Goal: Task Accomplishment & Management: Use online tool/utility

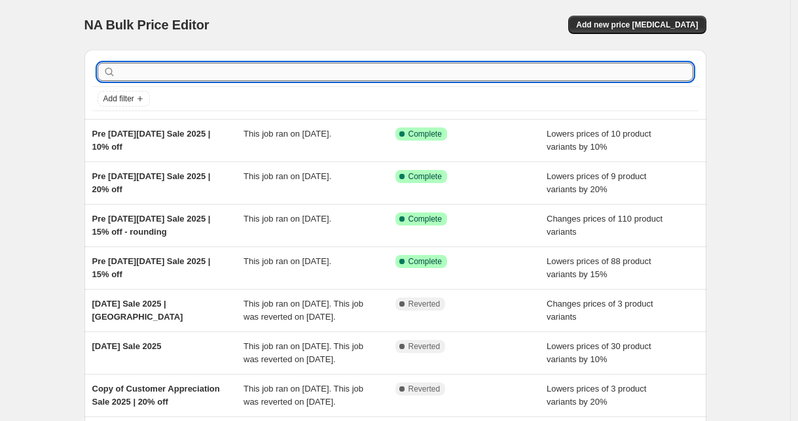
click at [261, 67] on input "text" at bounding box center [405, 72] width 575 height 18
type input "[PERSON_NAME]"
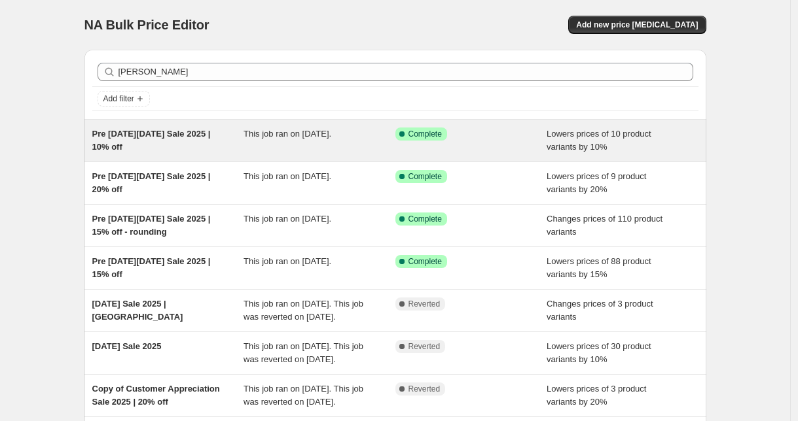
drag, startPoint x: 261, startPoint y: 67, endPoint x: 153, endPoint y: 132, distance: 126.3
click at [153, 132] on span "Pre [DATE][DATE] Sale 2025 | 10% off" at bounding box center [151, 140] width 118 height 23
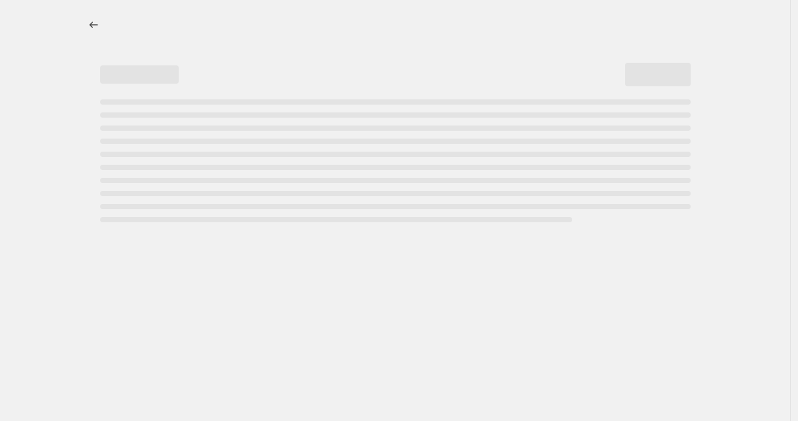
select select "percentage"
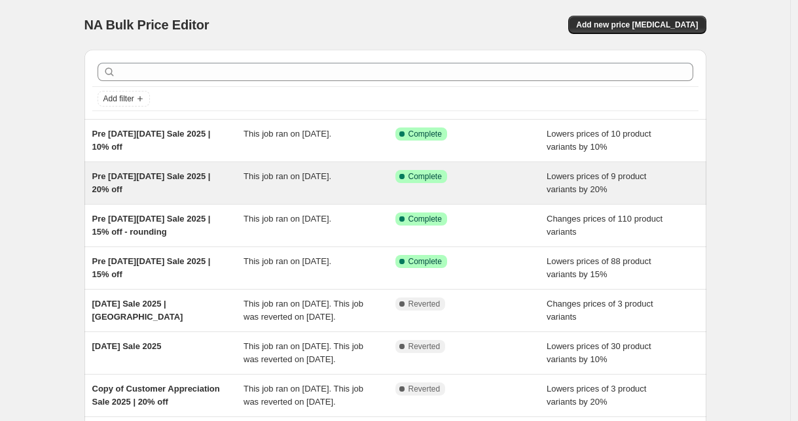
click at [185, 190] on div "Pre [DATE][DATE] Sale 2025 | 20% off" at bounding box center [168, 183] width 152 height 26
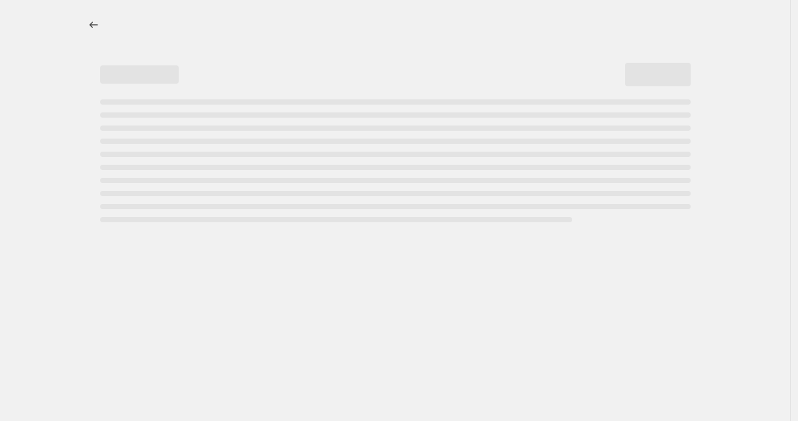
select select "percentage"
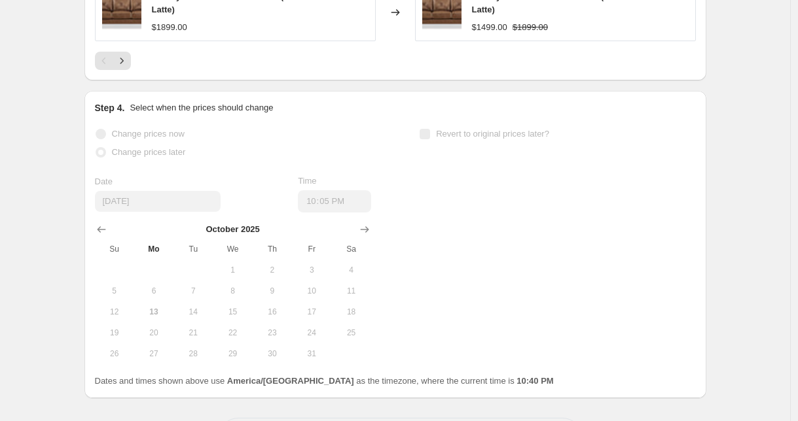
scroll to position [1003, 0]
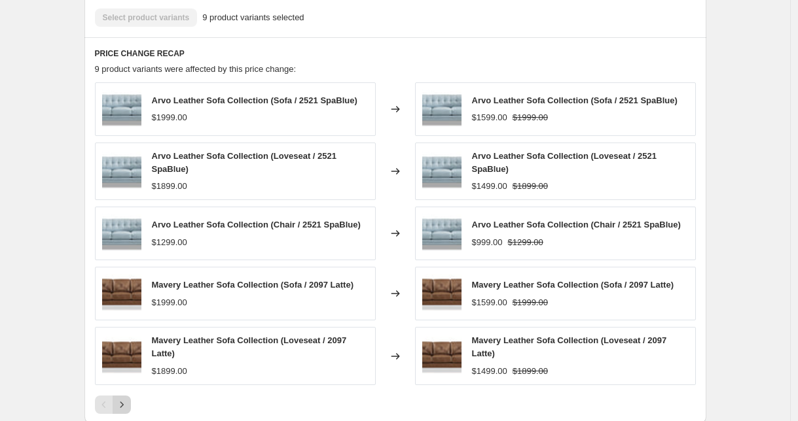
click at [131, 406] on button "Next" at bounding box center [122, 405] width 18 height 18
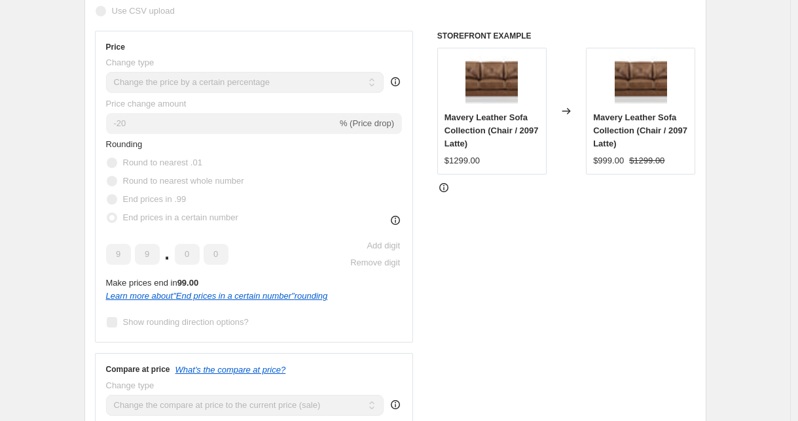
scroll to position [0, 0]
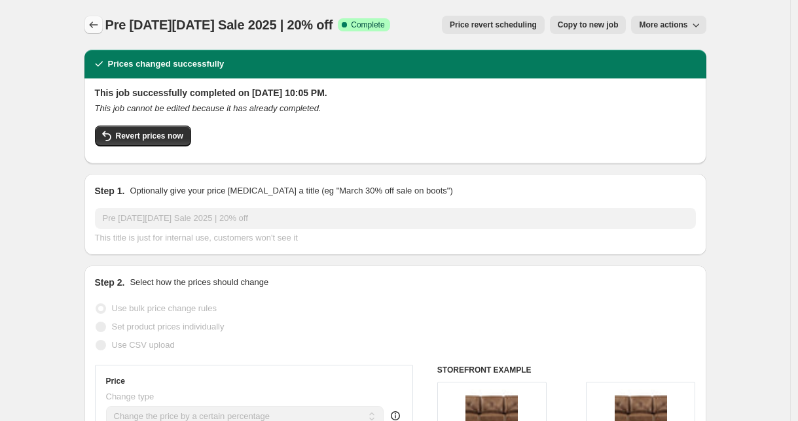
click at [94, 31] on icon "Price change jobs" at bounding box center [93, 24] width 13 height 13
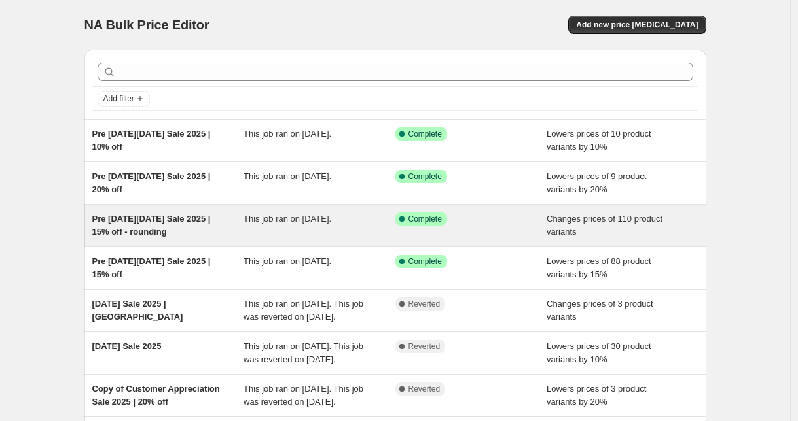
click at [137, 228] on span "Pre [DATE][DATE] Sale 2025 | 15% off - rounding" at bounding box center [151, 225] width 118 height 23
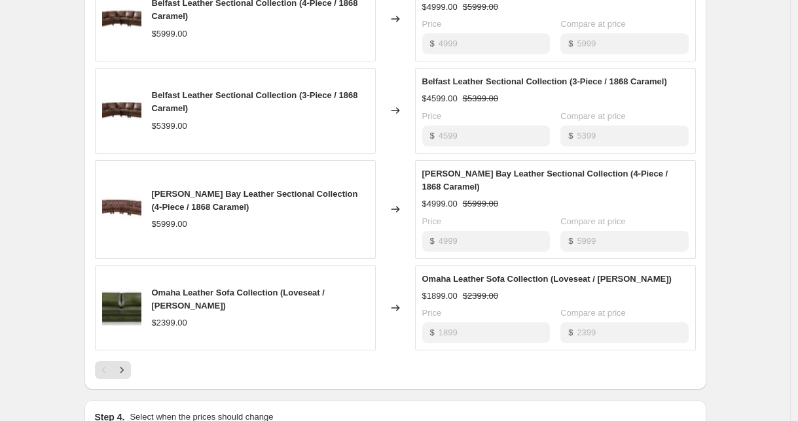
scroll to position [1009, 0]
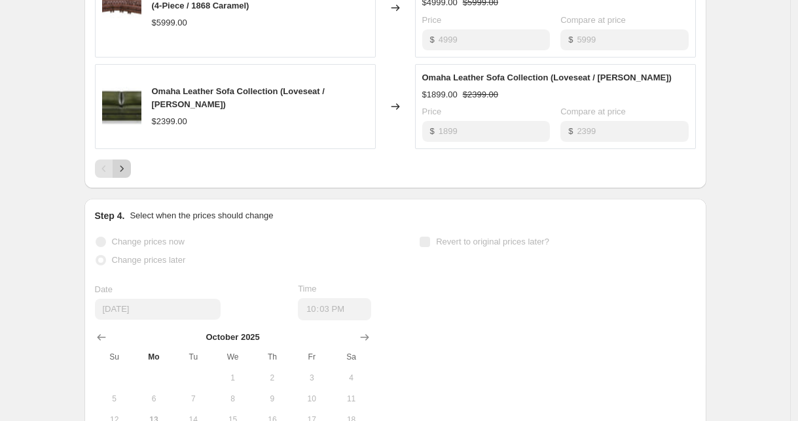
click at [128, 172] on icon "Next" at bounding box center [121, 168] width 13 height 13
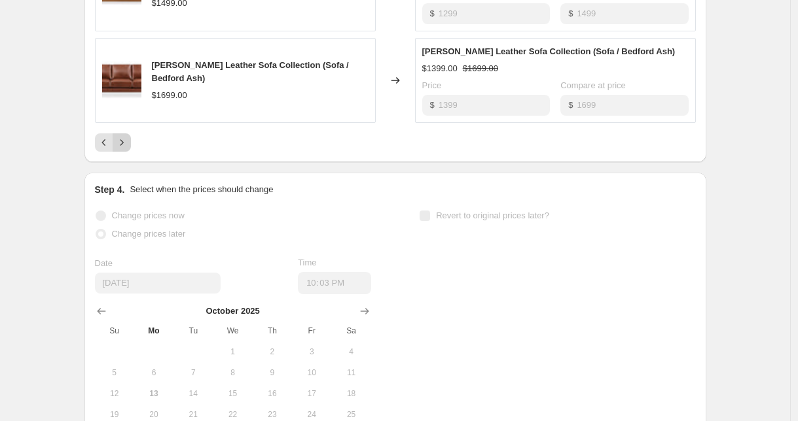
click at [116, 145] on button "Next" at bounding box center [122, 142] width 18 height 18
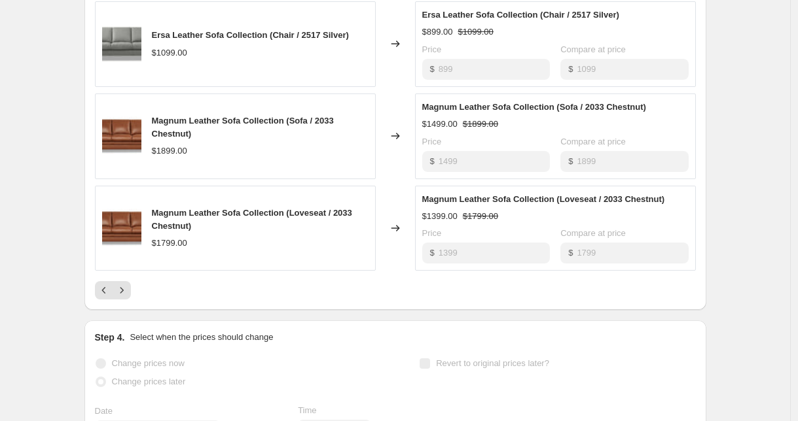
scroll to position [929, 0]
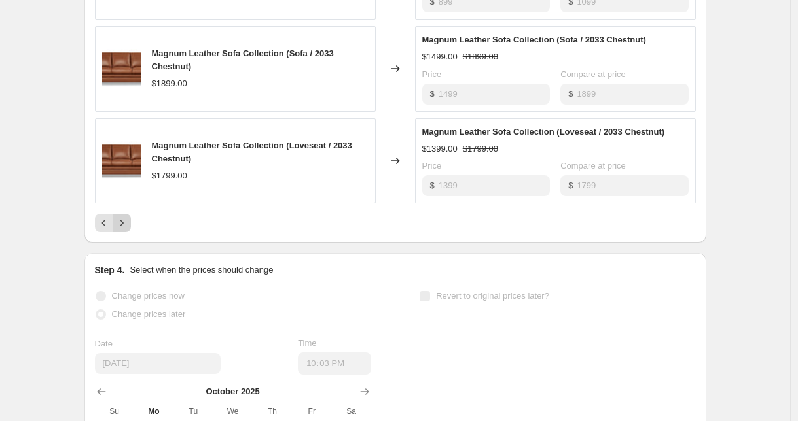
click at [131, 223] on button "Next" at bounding box center [122, 223] width 18 height 18
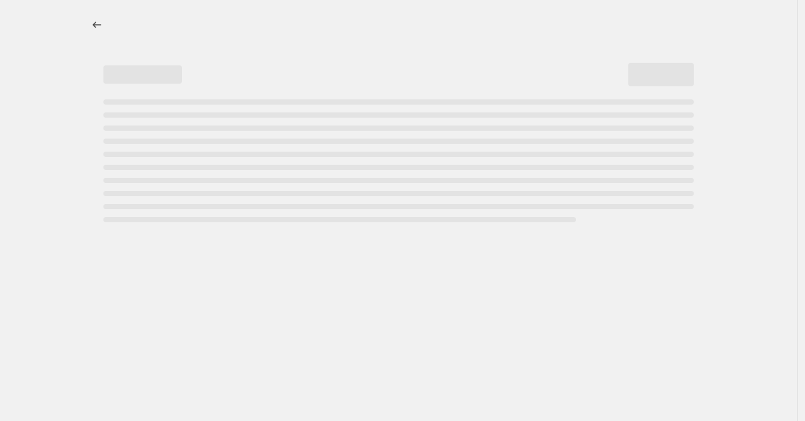
select select "percentage"
